Goal: Transaction & Acquisition: Purchase product/service

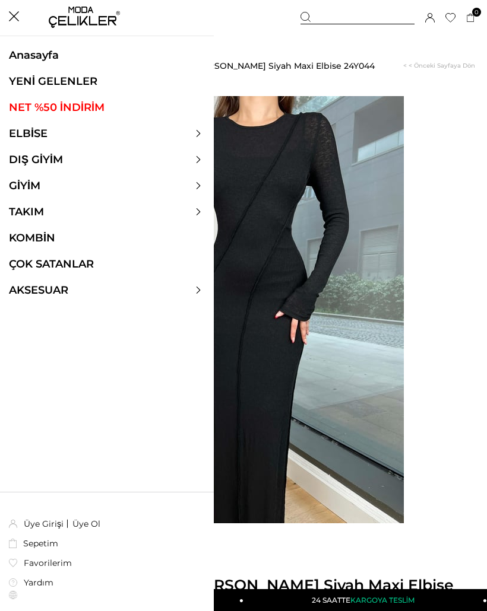
click at [188, 144] on ul "Anasayfa YENİ GELENLER NET %50 İNDİRİM ELBİSE ELBİSE [PERSON_NAME] Yazlık Elbis…" at bounding box center [107, 179] width 214 height 261
click at [204, 136] on div at bounding box center [107, 133] width 214 height 13
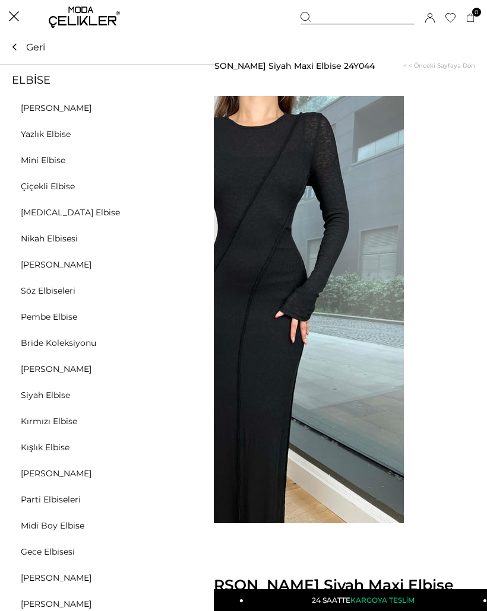
click at [62, 393] on link "Siyah Elbise" at bounding box center [45, 395] width 91 height 11
click at [56, 399] on link "Siyah Elbise" at bounding box center [45, 395] width 91 height 11
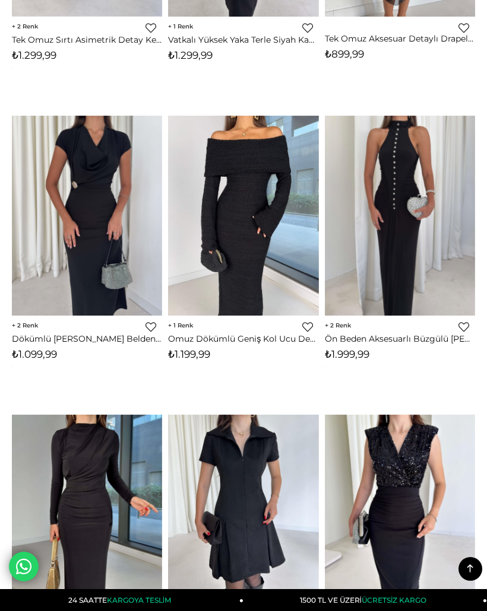
scroll to position [950, 0]
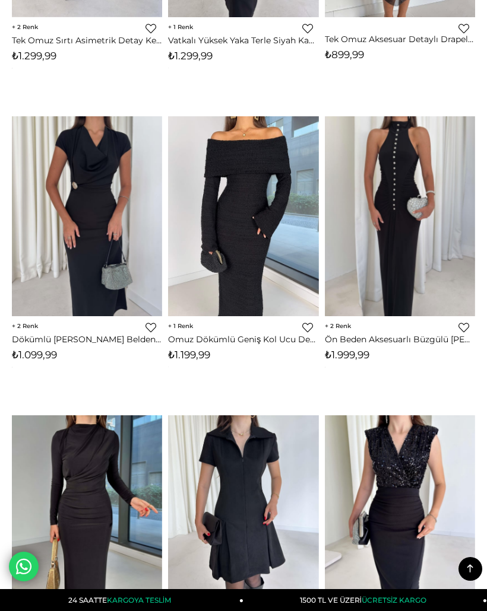
click at [415, 281] on img at bounding box center [400, 216] width 150 height 201
click at [436, 287] on img at bounding box center [400, 216] width 150 height 201
click at [434, 285] on img at bounding box center [400, 216] width 150 height 201
click at [434, 283] on img at bounding box center [400, 216] width 150 height 201
click at [401, 215] on img at bounding box center [400, 216] width 150 height 201
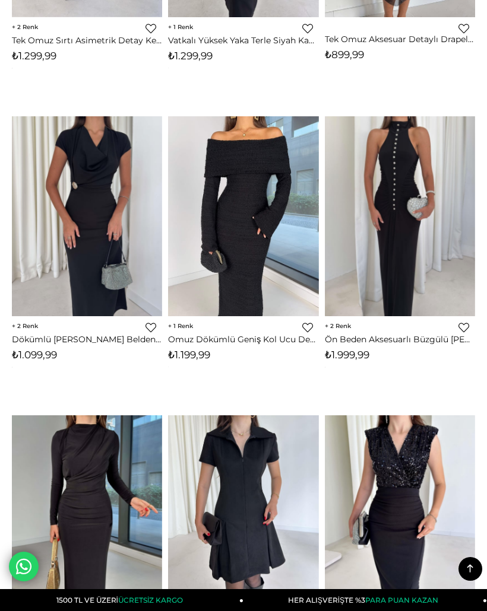
click at [408, 220] on img at bounding box center [400, 216] width 150 height 201
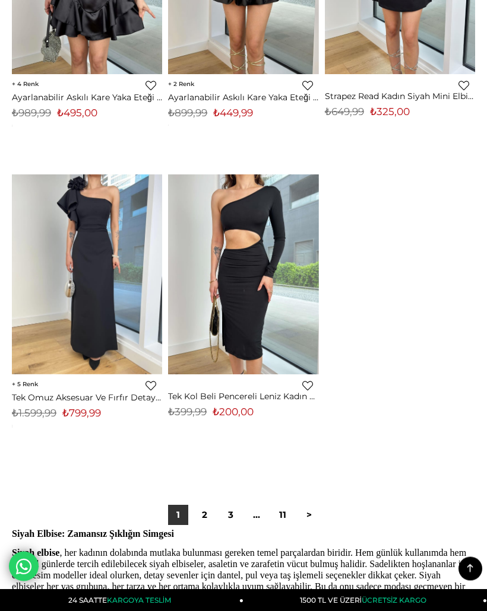
click at [195, 509] on link "2" at bounding box center [204, 516] width 20 height 20
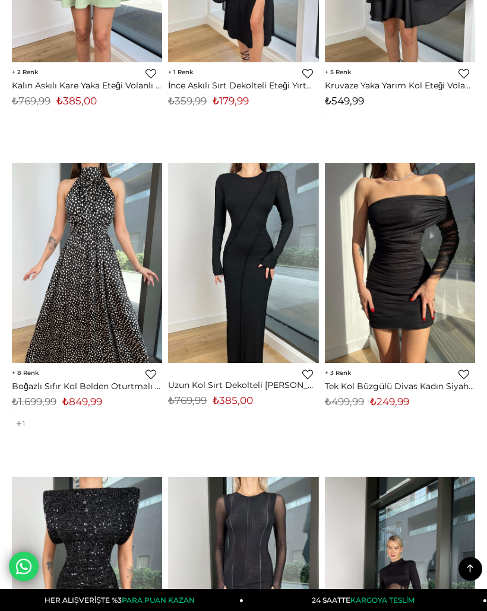
scroll to position [282, 0]
